Goal: Information Seeking & Learning: Learn about a topic

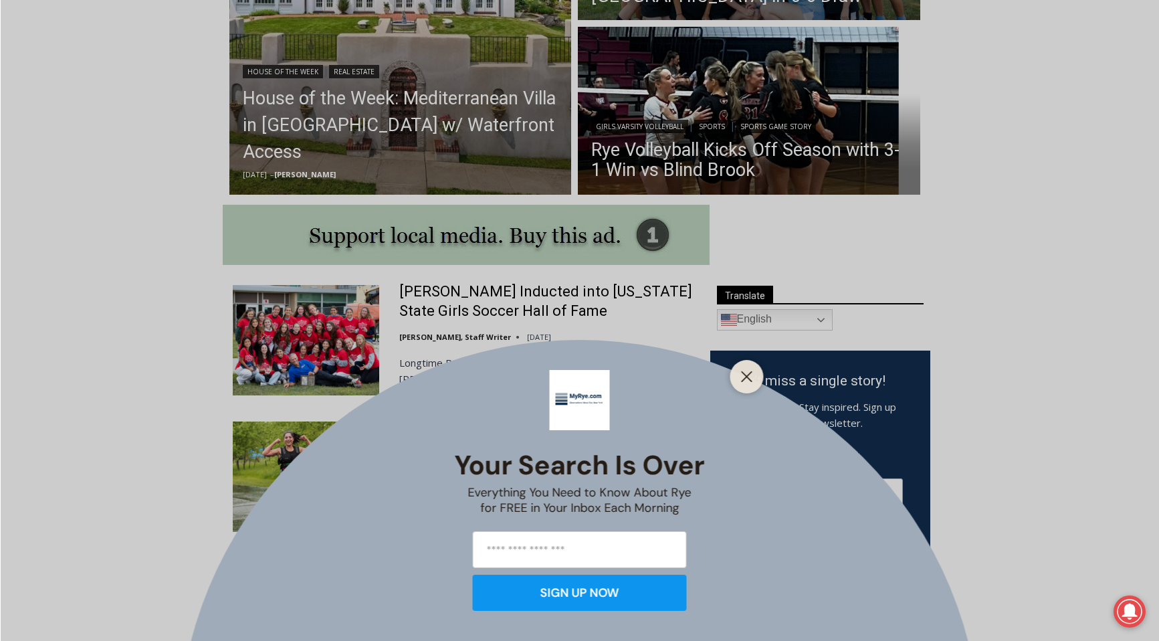
scroll to position [540, 0]
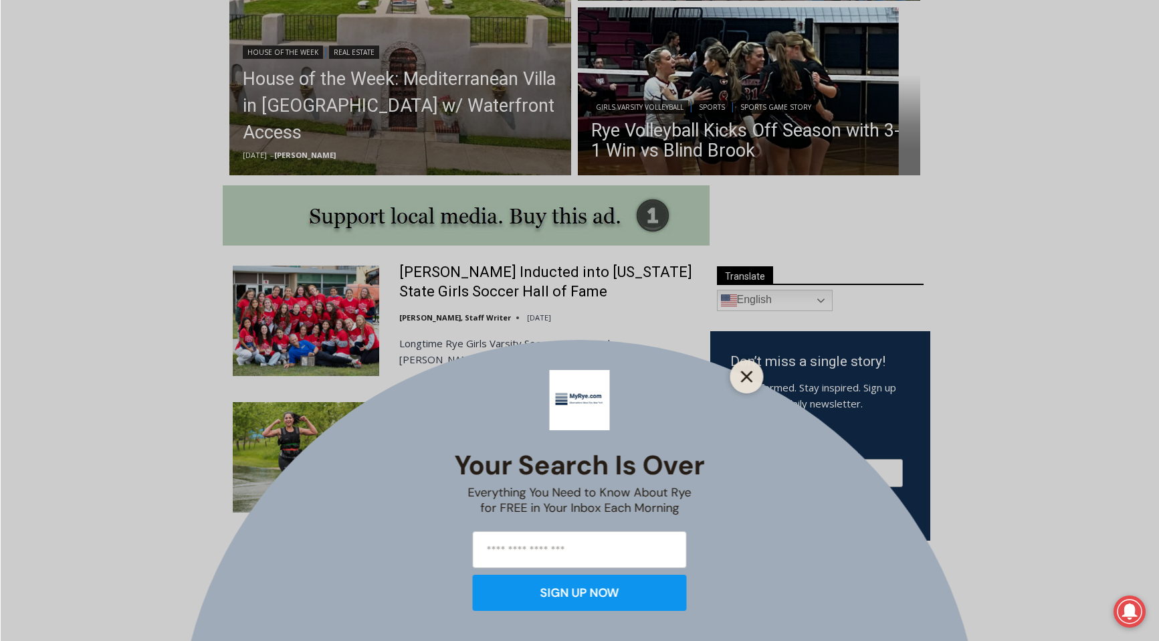
click at [752, 376] on icon "Close" at bounding box center [747, 376] width 12 height 12
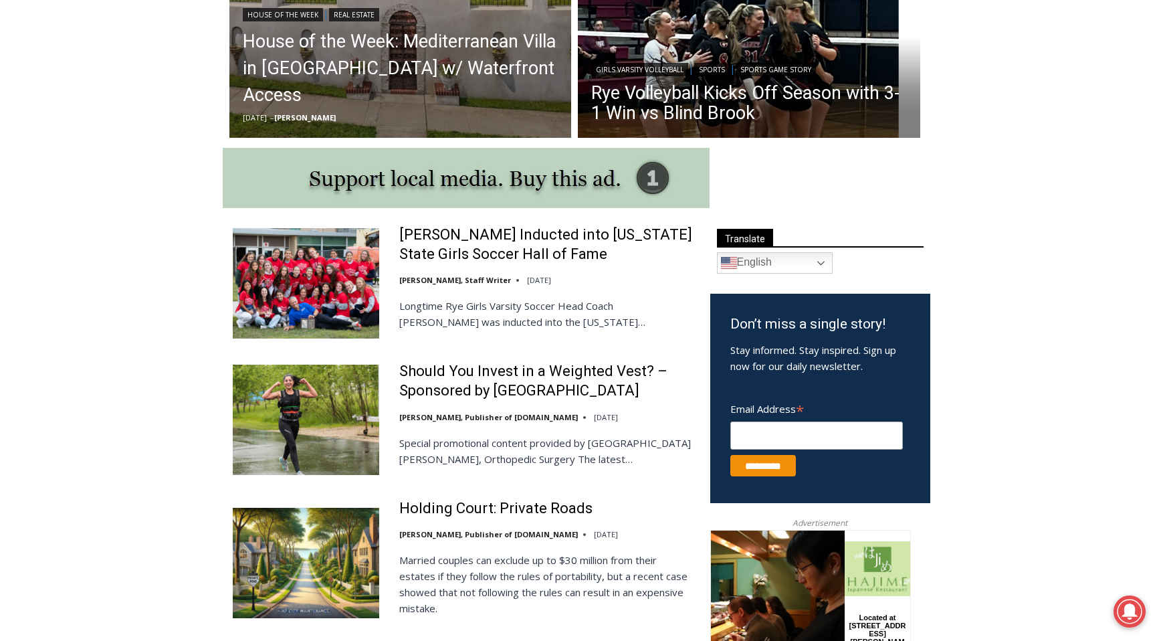
scroll to position [658, 0]
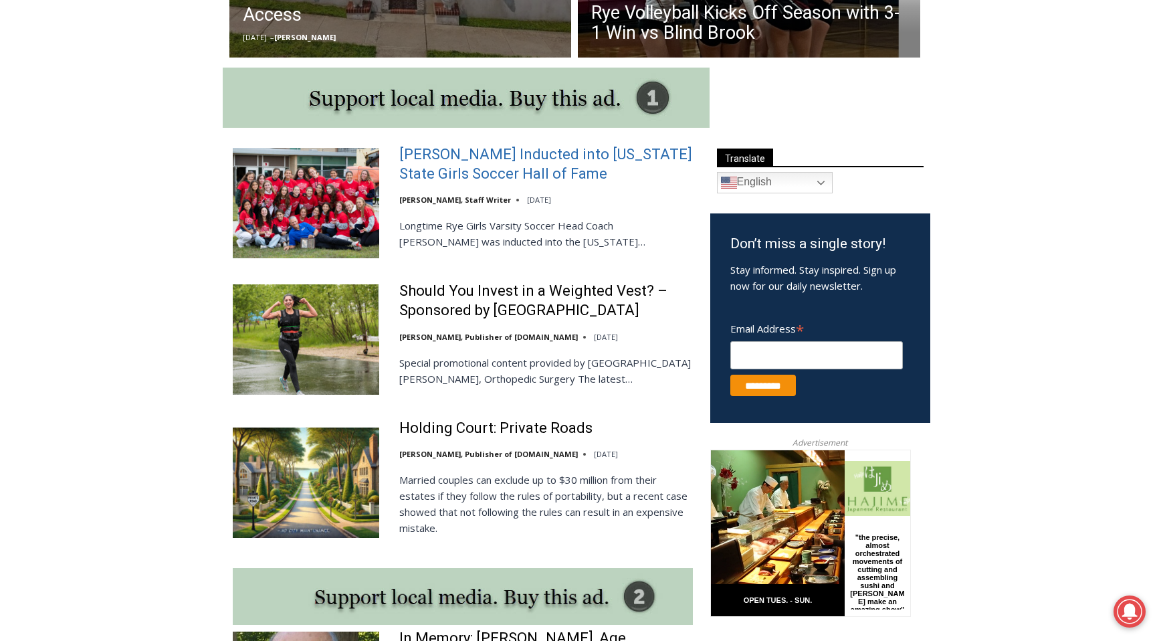
click at [454, 157] on link "Rich Savage Inducted into New York State Girls Soccer Hall of Fame" at bounding box center [546, 164] width 294 height 38
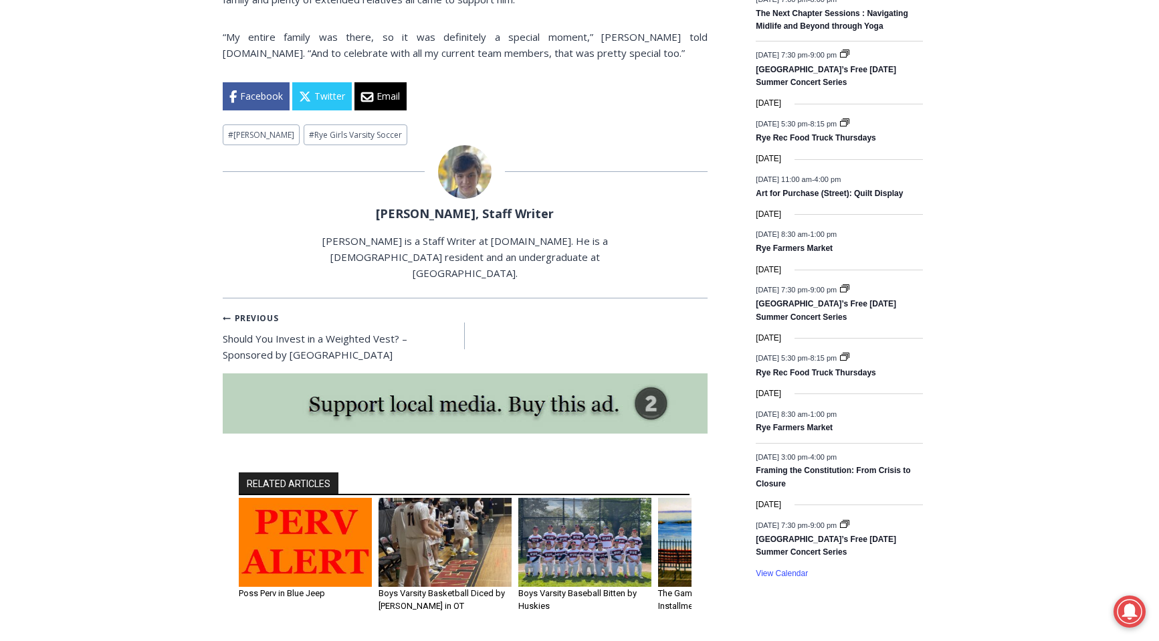
scroll to position [1757, 0]
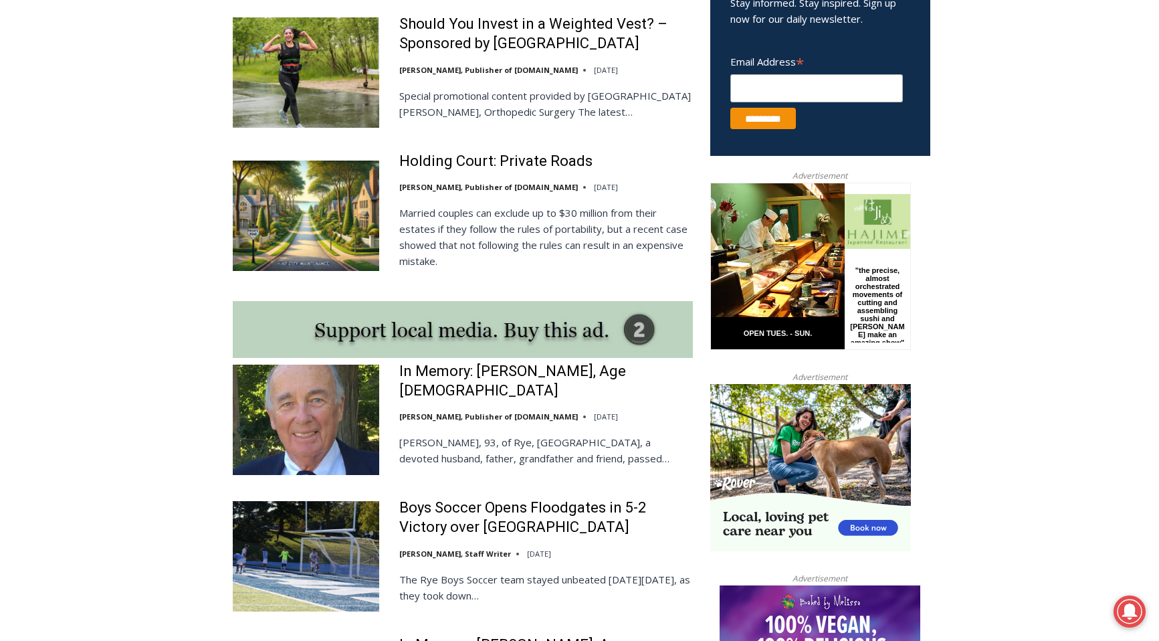
scroll to position [926, 0]
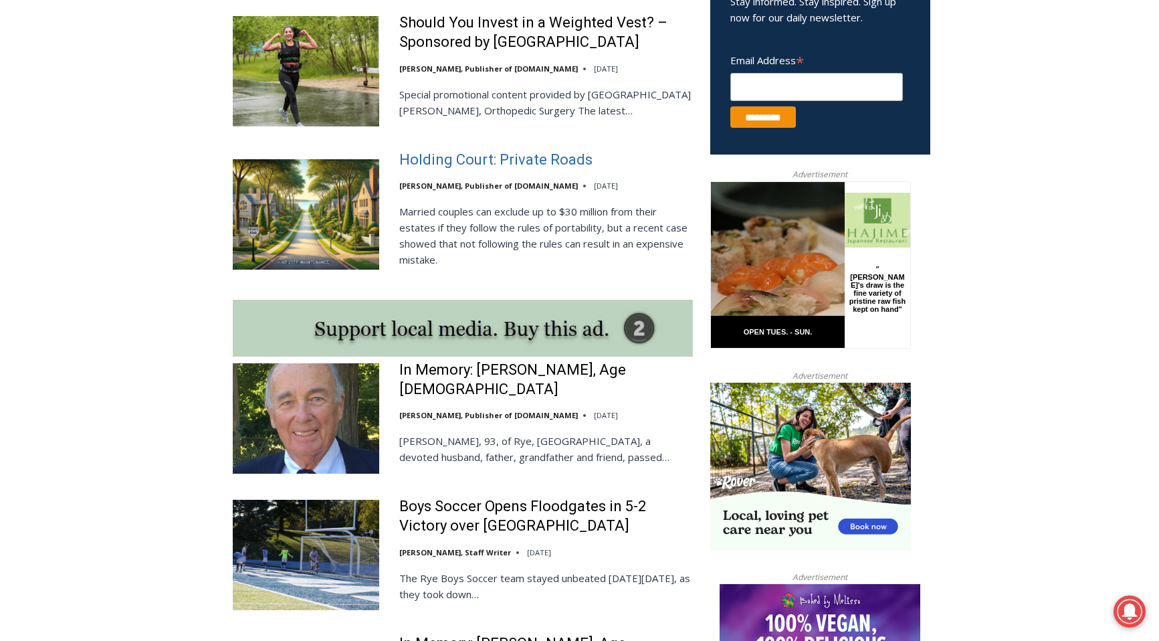
click at [476, 170] on link "Holding Court: Private Roads" at bounding box center [495, 159] width 193 height 19
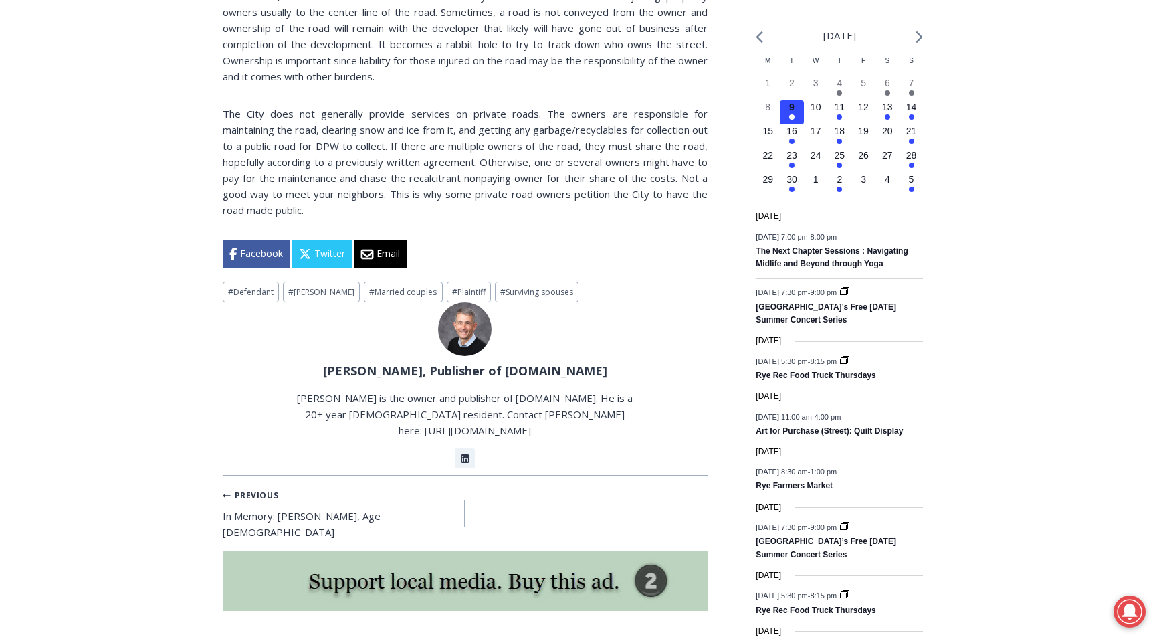
scroll to position [1553, 0]
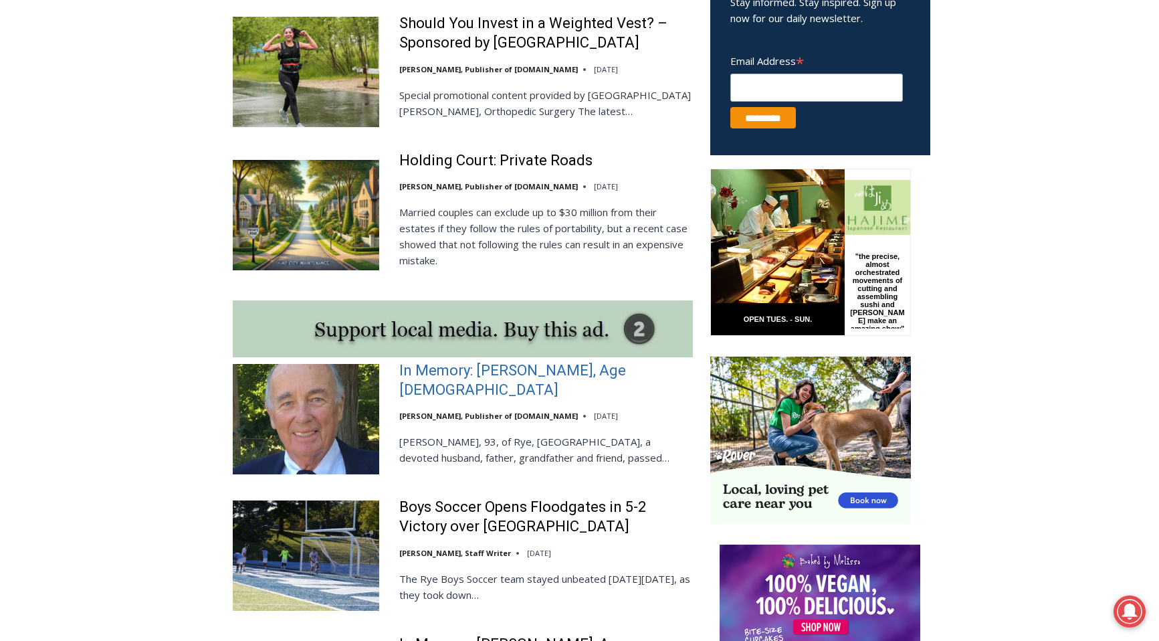
scroll to position [926, 0]
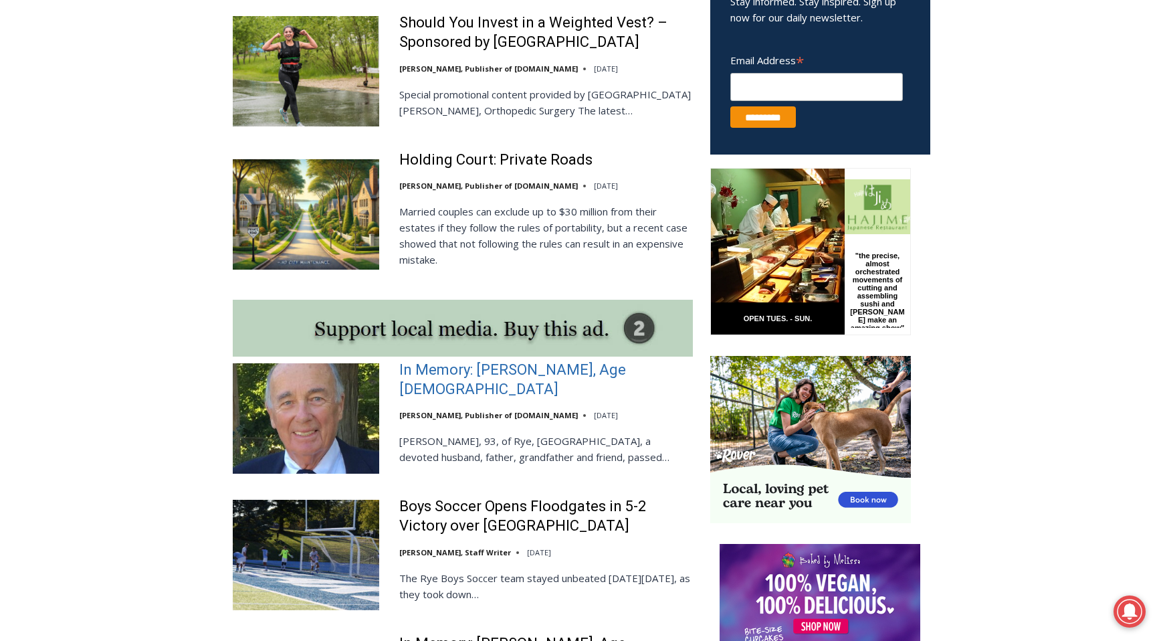
click at [446, 397] on link "In Memory: [PERSON_NAME], Age [DEMOGRAPHIC_DATA]" at bounding box center [546, 379] width 294 height 38
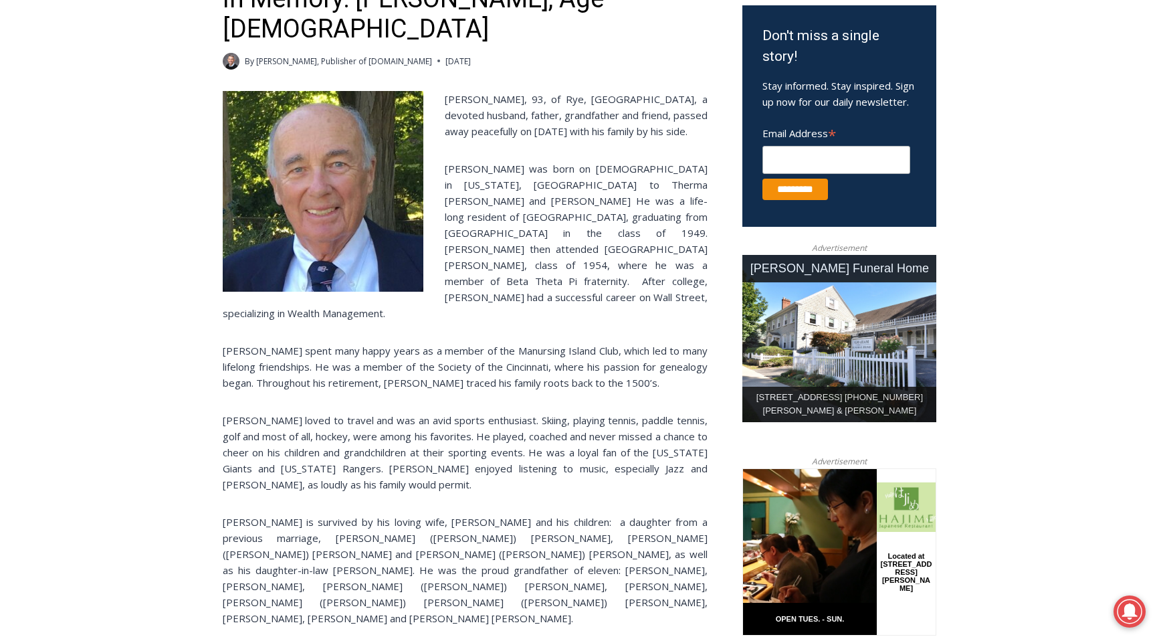
scroll to position [390, 0]
